Goal: Check status: Check status

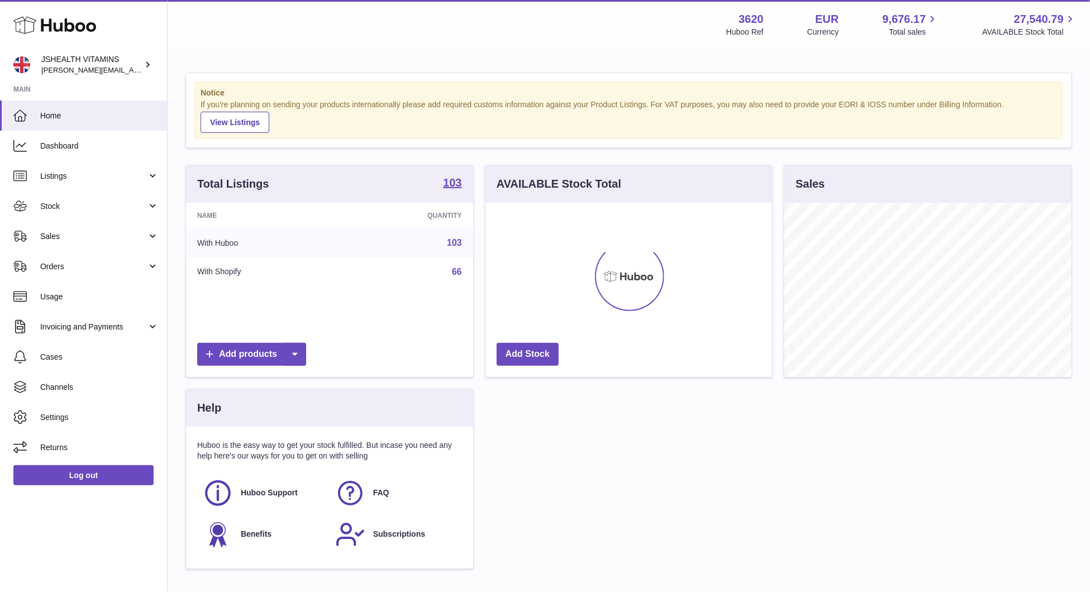
scroll to position [174, 287]
click at [105, 211] on link "Stock" at bounding box center [83, 206] width 167 height 30
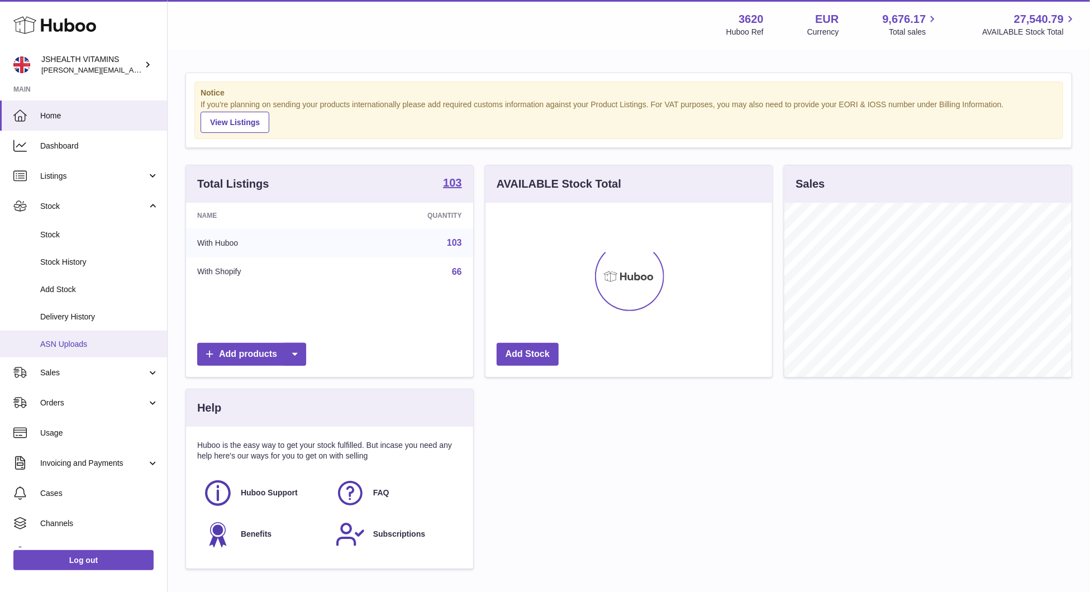
click at [103, 331] on link "ASN Uploads" at bounding box center [83, 344] width 167 height 27
click at [103, 320] on span "Delivery History" at bounding box center [99, 317] width 118 height 11
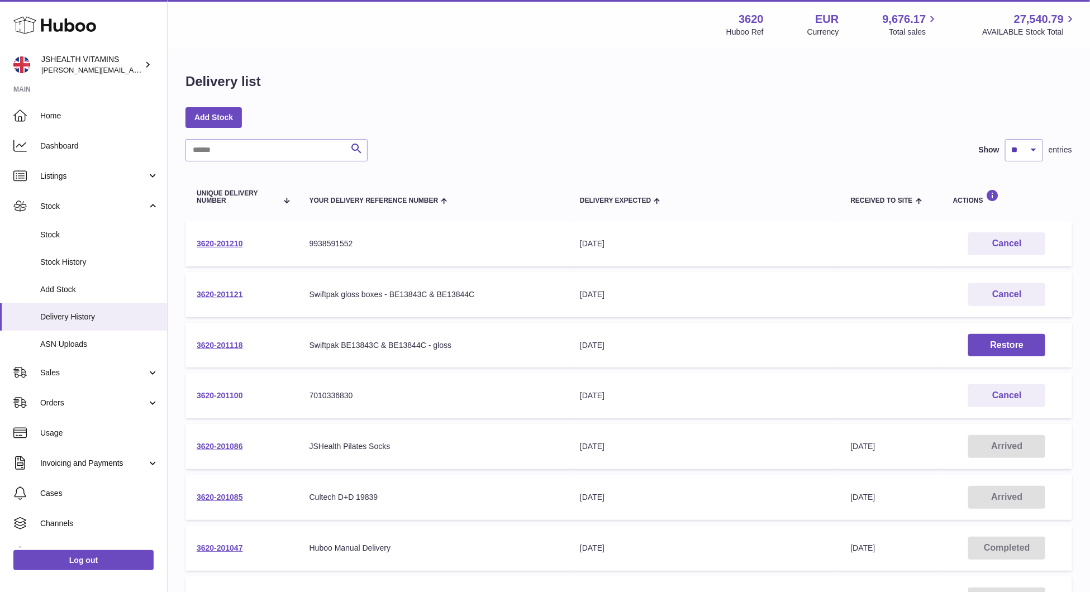
click at [221, 392] on link "3620-201100" at bounding box center [220, 395] width 46 height 9
